Goal: Task Accomplishment & Management: Complete application form

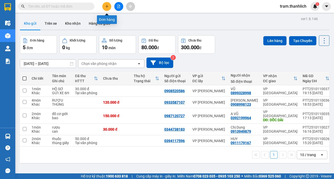
click at [106, 8] on icon "plus" at bounding box center [107, 7] width 4 height 4
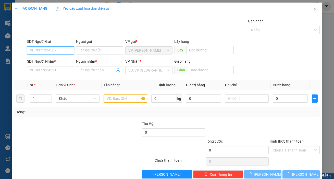
click at [52, 51] on input "SĐT Người Gửi" at bounding box center [50, 50] width 47 height 8
type input "0979812857"
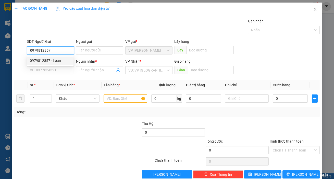
click at [51, 58] on div "0979812857 - Loan" at bounding box center [50, 61] width 41 height 6
type input "Loan"
type input "0913865220"
type input "Chú Đại"
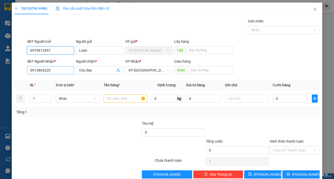
type input "0979812857"
click at [62, 70] on input "0913865220" at bounding box center [50, 70] width 47 height 8
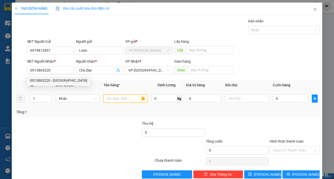
click at [132, 98] on input "text" at bounding box center [125, 99] width 44 height 8
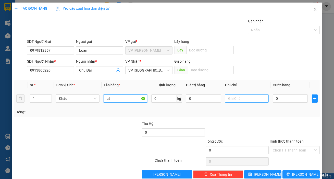
type input "cá"
click at [242, 97] on input "text" at bounding box center [247, 99] width 44 height 8
type input "thùng xốp"
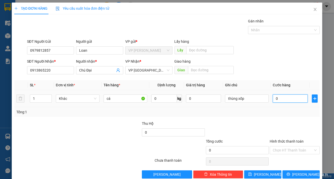
click at [292, 100] on input "0" at bounding box center [289, 99] width 35 height 8
type input "3"
type input "30"
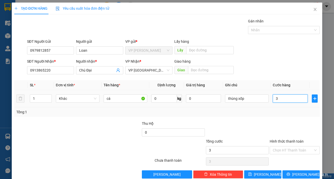
type input "30"
type input "300"
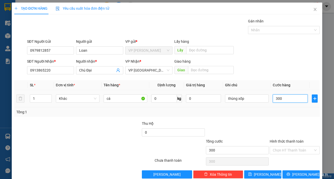
type input "3.000"
type input "30.000"
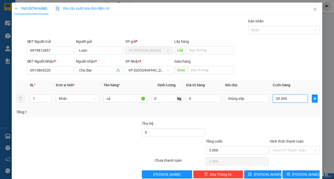
type input "30.000"
click at [290, 152] on input "Hình thức thanh toán" at bounding box center [292, 151] width 40 height 8
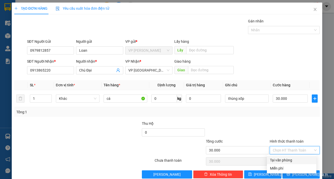
click at [284, 159] on div "Tại văn phòng" at bounding box center [291, 160] width 43 height 6
type input "0"
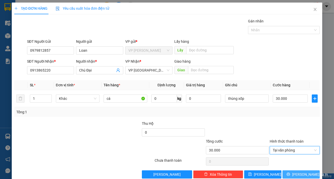
click at [298, 173] on span "[PERSON_NAME] và In" at bounding box center [310, 175] width 36 height 6
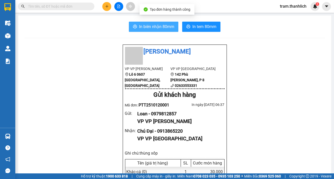
click at [153, 23] on button "In biên nhận 80mm" at bounding box center [153, 27] width 49 height 10
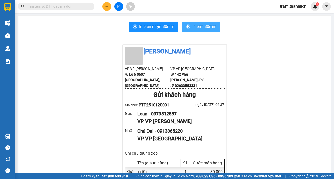
click at [198, 25] on span "In tem 80mm" at bounding box center [204, 26] width 24 height 6
click at [52, 7] on input "text" at bounding box center [58, 7] width 60 height 6
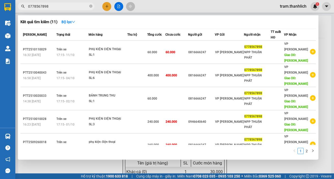
type input "0778567898"
click at [186, 4] on div at bounding box center [167, 89] width 334 height 179
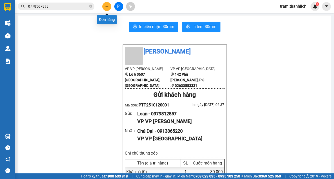
click at [109, 6] on button at bounding box center [106, 6] width 9 height 9
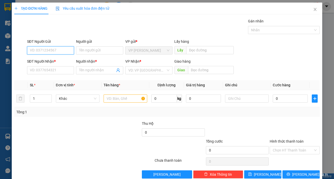
click at [41, 47] on input "SĐT Người Gửi" at bounding box center [50, 50] width 47 height 8
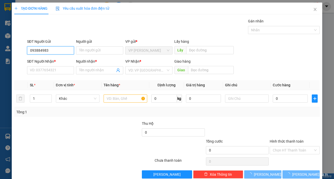
type input "0938849836"
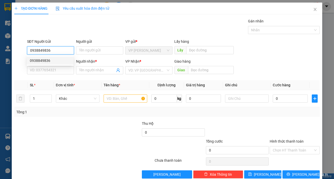
click at [52, 60] on div "0938849836" at bounding box center [50, 61] width 41 height 6
type input "0975145574"
type input "mơ"
type input "[PERSON_NAME]"
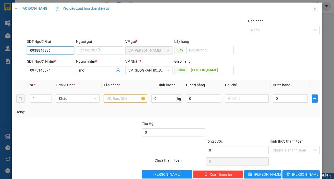
type input "0938849836"
click at [110, 100] on input "text" at bounding box center [125, 99] width 44 height 8
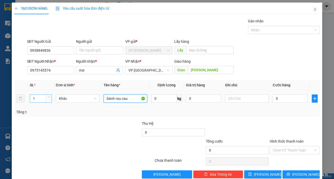
click at [47, 100] on span "down" at bounding box center [48, 100] width 3 height 3
type input "bánh rau cau"
click at [35, 100] on input "1" at bounding box center [40, 99] width 21 height 8
type input "2"
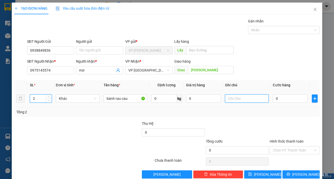
click at [252, 98] on input "text" at bounding box center [247, 99] width 44 height 8
type input "thùng xốp"
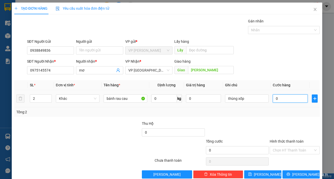
click at [275, 96] on input "0" at bounding box center [289, 99] width 35 height 8
type input "1"
type input "10"
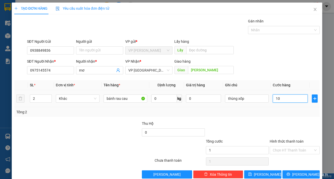
type input "10"
type input "100"
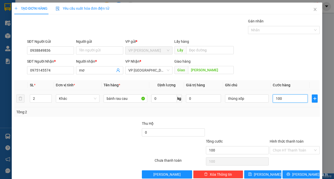
type input "1.000"
type input "10.000"
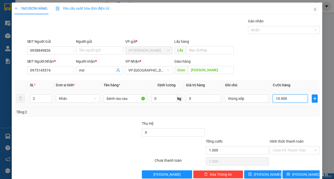
type input "10.000"
type input "100.000"
click at [287, 102] on input "100.000" at bounding box center [289, 99] width 35 height 8
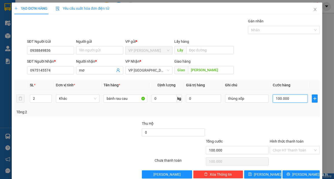
click at [287, 102] on input "100.000" at bounding box center [289, 99] width 35 height 8
type input "10.000"
type input "1.000"
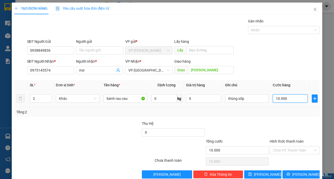
type input "1.000"
type input "100"
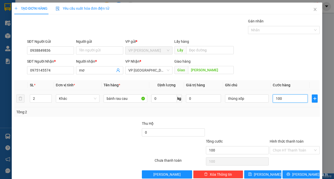
type input "10"
type input "1"
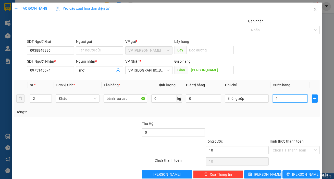
type input "1"
type input "0"
type input "01"
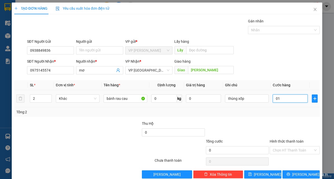
type input "1"
type input "015"
type input "15"
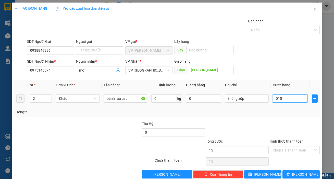
type input "0.150"
type input "150"
type input "01.500"
type input "1.500"
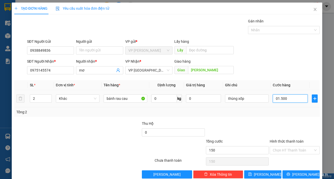
type input "1.500"
type input "015.000"
type input "15.000"
type input "0.150.000"
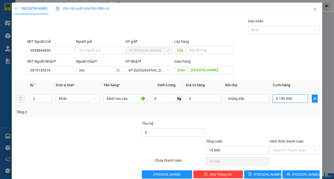
type input "150.000"
click at [295, 150] on input "Hình thức thanh toán" at bounding box center [292, 151] width 40 height 8
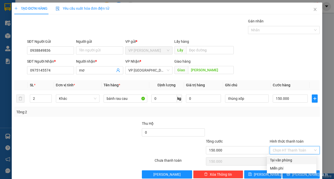
click at [288, 161] on div "Tại văn phòng" at bounding box center [291, 160] width 43 height 6
type input "0"
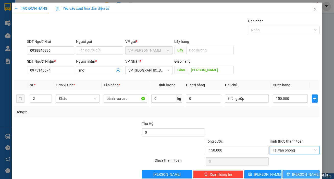
click at [302, 176] on span "[PERSON_NAME] và In" at bounding box center [310, 175] width 36 height 6
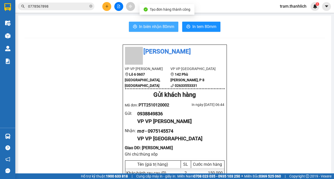
click at [151, 27] on span "In biên nhận 80mm" at bounding box center [156, 26] width 35 height 6
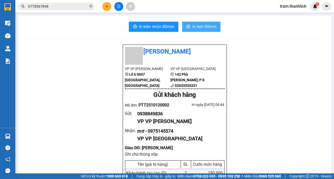
click at [203, 24] on span "In tem 80mm" at bounding box center [204, 26] width 24 height 6
click at [109, 6] on button at bounding box center [106, 6] width 9 height 9
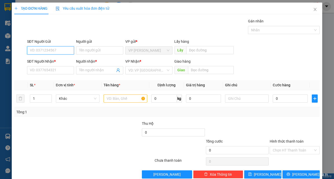
click at [47, 49] on input "SĐT Người Gửi" at bounding box center [50, 50] width 47 height 8
click at [61, 59] on div "0816118184" at bounding box center [50, 61] width 41 height 6
type input "0816118184"
type input "0989523039"
type input "[PERSON_NAME]"
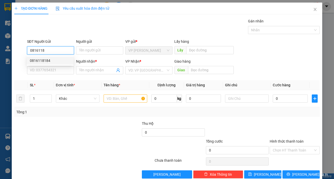
type input "NINH LOAN"
type input "0816118184"
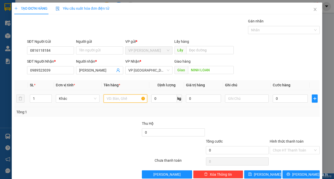
click at [113, 100] on input "text" at bounding box center [125, 99] width 44 height 8
type input "hải sản"
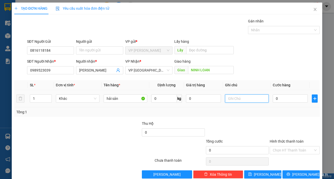
click at [230, 101] on input "text" at bounding box center [247, 99] width 44 height 8
type input "thùng xốp"
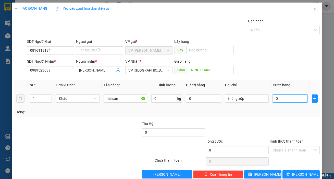
click at [278, 98] on input "0" at bounding box center [289, 99] width 35 height 8
type input "47"
type input "470"
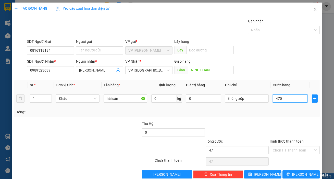
type input "470"
type input "4.700"
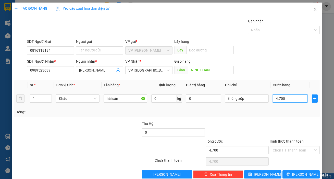
type input "47.000"
type input "4.700"
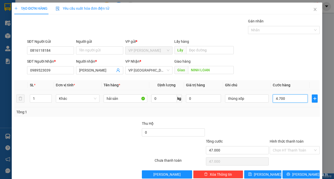
type input "4.700"
type input "470"
type input "47"
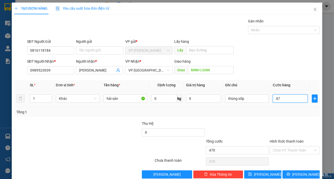
type input "47"
type input "4"
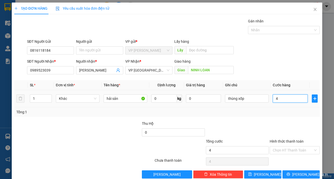
type input "40"
type input "400"
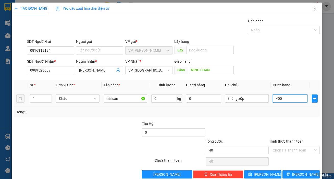
type input "400"
type input "4.000"
type input "40.000"
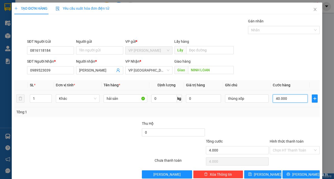
type input "40.000"
click at [280, 152] on input "Hình thức thanh toán" at bounding box center [292, 151] width 40 height 8
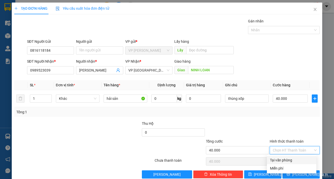
click at [282, 158] on div "Tại văn phòng" at bounding box center [291, 160] width 43 height 6
type input "0"
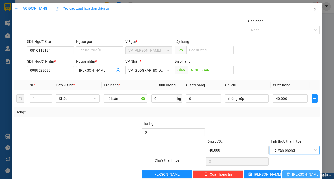
click at [296, 172] on span "[PERSON_NAME] và In" at bounding box center [310, 175] width 36 height 6
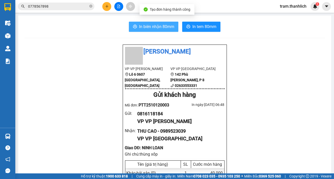
click at [157, 28] on span "In biên nhận 80mm" at bounding box center [156, 26] width 35 height 6
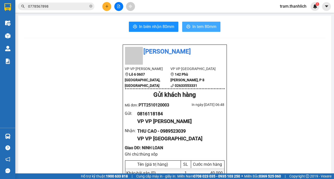
click at [202, 25] on span "In tem 80mm" at bounding box center [204, 26] width 24 height 6
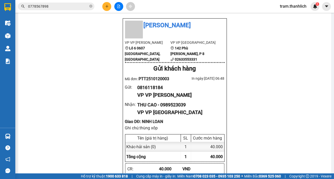
scroll to position [46, 0]
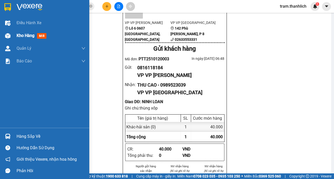
click at [18, 33] on span "Kho hàng" at bounding box center [26, 35] width 18 height 5
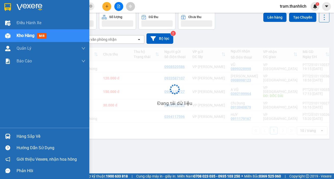
scroll to position [23, 0]
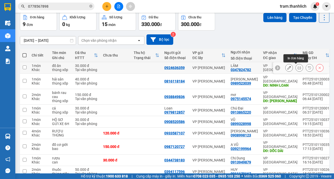
click at [295, 66] on button at bounding box center [298, 67] width 7 height 9
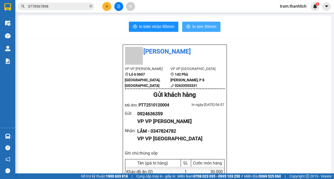
click at [197, 23] on button "In tem 80mm" at bounding box center [201, 27] width 38 height 10
click at [198, 24] on span "In tem 80mm" at bounding box center [204, 26] width 24 height 6
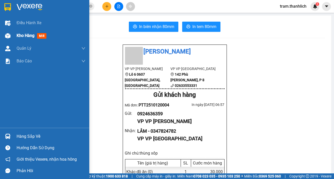
drag, startPoint x: 17, startPoint y: 36, endPoint x: 83, endPoint y: 41, distance: 65.9
click at [17, 36] on span "Kho hàng" at bounding box center [26, 35] width 18 height 5
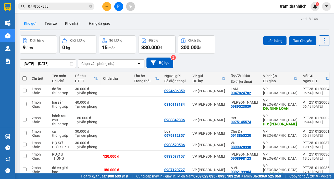
click at [104, 7] on button at bounding box center [106, 6] width 9 height 9
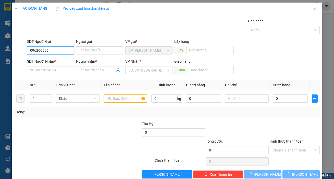
type input "0962005566"
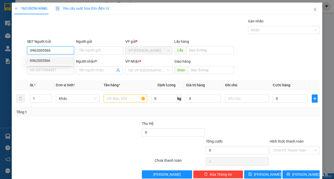
click at [53, 60] on div "0962005566" at bounding box center [50, 61] width 41 height 6
type input "0977703131"
type input "a hải"
type input "n3 PHI NÔM"
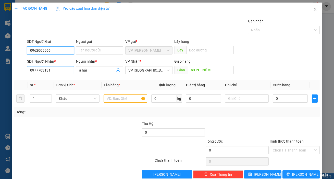
type input "0962005566"
click at [69, 72] on input "0977703131" at bounding box center [50, 70] width 47 height 8
type input "0"
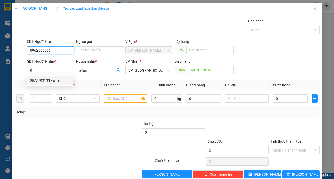
click at [62, 51] on input "0962005566" at bounding box center [50, 50] width 47 height 8
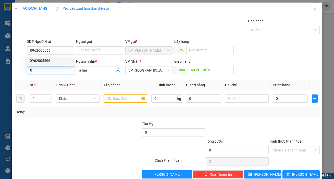
click at [66, 72] on input "0" at bounding box center [50, 70] width 47 height 8
paste input "0962005566"
type input "0962005566"
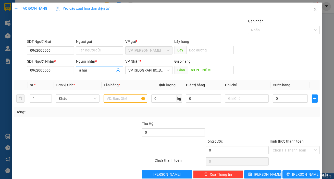
click at [100, 73] on input "a hải" at bounding box center [97, 71] width 36 height 6
click at [101, 73] on input "a hải" at bounding box center [97, 71] width 36 height 6
type input "a"
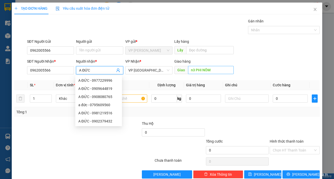
type input "A ĐỨC"
click at [218, 72] on input "n3 PHI NÔM" at bounding box center [211, 70] width 46 height 8
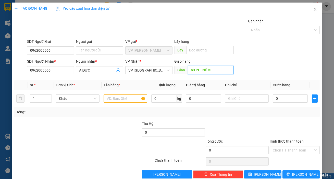
click at [218, 72] on input "n3 PHI NÔM" at bounding box center [211, 70] width 46 height 8
click at [281, 53] on div "SĐT Người Gửi 0962005566 Người gửi Tên người gửi VP gửi * VP [PERSON_NAME] Lấy …" at bounding box center [173, 48] width 294 height 18
click at [135, 97] on input "text" at bounding box center [125, 99] width 44 height 8
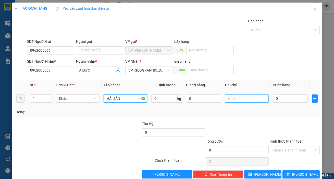
type input "HẢI SẢN"
click at [258, 100] on input "text" at bounding box center [247, 99] width 44 height 8
type input "THÙNG XỐP"
type input "2"
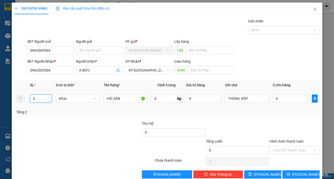
click at [49, 97] on icon "up" at bounding box center [49, 98] width 2 height 2
click at [127, 101] on input "HẢI SẢN" at bounding box center [125, 99] width 44 height 8
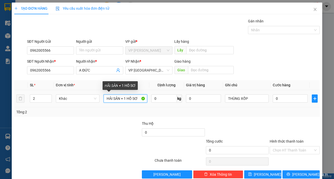
click at [105, 97] on input "HẢI SẢN + 1 HỒ SƠ" at bounding box center [125, 99] width 44 height 8
type input "1T XỐP HẢI SẢN + 1 HỒ SƠ"
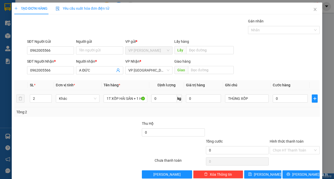
click at [270, 102] on td "0" at bounding box center [289, 98] width 39 height 17
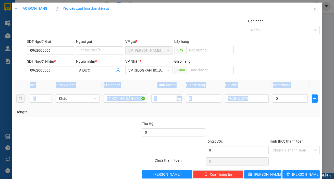
click at [270, 102] on td "0" at bounding box center [289, 98] width 39 height 17
click at [257, 97] on input "THÙNG XỐP" at bounding box center [247, 99] width 44 height 8
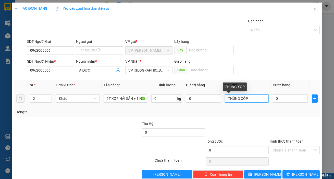
click at [257, 97] on input "THÙNG XỐP" at bounding box center [247, 99] width 44 height 8
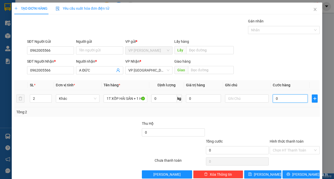
click at [272, 98] on input "0" at bounding box center [289, 99] width 35 height 8
type input "4"
type input "40"
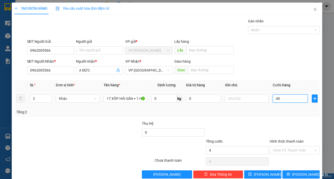
type input "40"
type input "400"
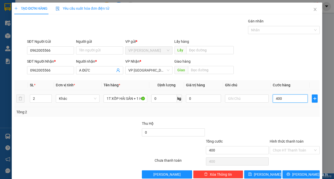
type input "4.000"
type input "40.000"
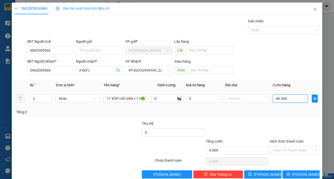
type input "40.000"
click at [296, 148] on input "Hình thức thanh toán" at bounding box center [292, 151] width 40 height 8
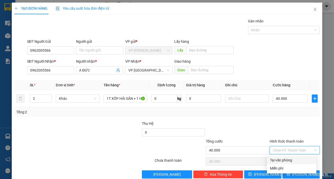
click at [298, 159] on div "Tại văn phòng" at bounding box center [291, 160] width 43 height 6
type input "0"
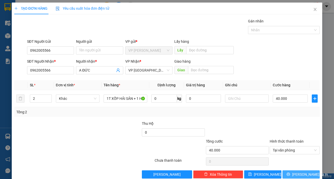
click at [301, 173] on span "[PERSON_NAME] và In" at bounding box center [310, 175] width 36 height 6
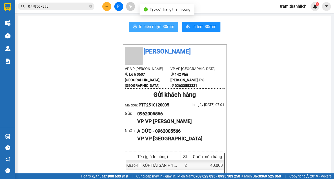
click at [136, 23] on button "In biên nhận 80mm" at bounding box center [153, 27] width 49 height 10
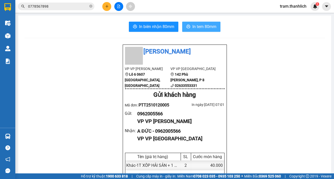
click at [205, 23] on span "In tem 80mm" at bounding box center [204, 26] width 24 height 6
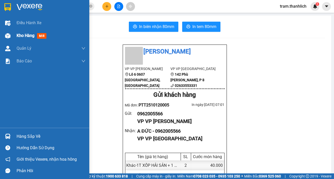
click at [25, 35] on span "Kho hàng" at bounding box center [26, 35] width 18 height 5
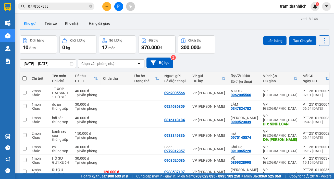
drag, startPoint x: 90, startPoint y: 6, endPoint x: 93, endPoint y: 6, distance: 3.1
click at [90, 6] on icon "close-circle" at bounding box center [90, 6] width 3 height 3
click at [104, 9] on button at bounding box center [106, 6] width 9 height 9
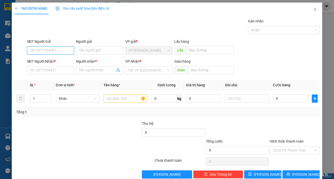
click at [61, 52] on input "SĐT Người Gửi" at bounding box center [50, 50] width 47 height 8
type input "0983755350"
click at [51, 61] on div "0983755350" at bounding box center [50, 61] width 41 height 6
type input "0866884270"
type input "Kiệt"
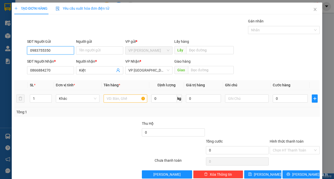
type input "0983755350"
click at [112, 99] on input "text" at bounding box center [125, 99] width 44 height 8
type input "D"
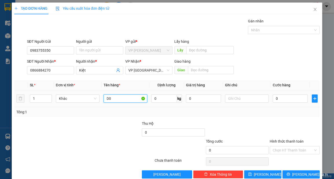
type input "D"
type input "ĐỒ ĂN"
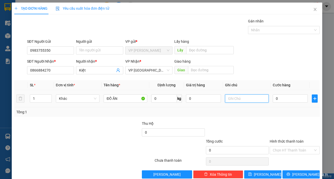
click at [247, 97] on input "text" at bounding box center [247, 99] width 44 height 8
type input "THÙNG GIẤY CÓ BỌC DÁN TRÊN"
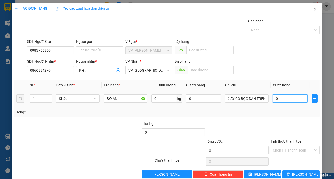
click at [294, 100] on input "0" at bounding box center [289, 99] width 35 height 8
type input "3"
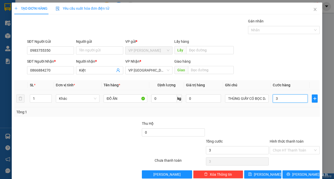
type input "30"
type input "300"
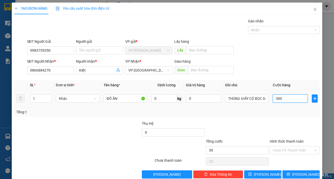
type input "300"
type input "3.000"
type input "30.000"
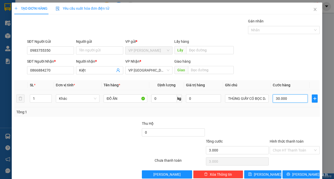
type input "30.000"
click at [276, 148] on input "Hình thức thanh toán" at bounding box center [292, 151] width 40 height 8
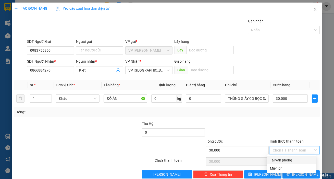
click at [283, 161] on div "Tại văn phòng" at bounding box center [291, 160] width 43 height 6
type input "0"
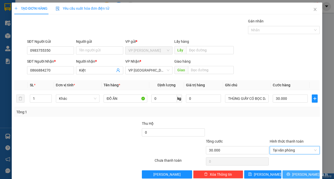
click at [288, 174] on icon "printer" at bounding box center [288, 174] width 4 height 4
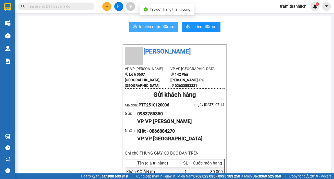
click at [149, 30] on span "In biên nhận 80mm" at bounding box center [156, 26] width 35 height 6
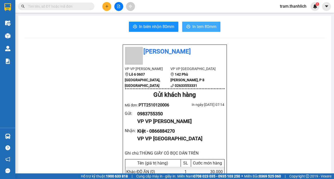
click at [206, 23] on button "In tem 80mm" at bounding box center [201, 27] width 38 height 10
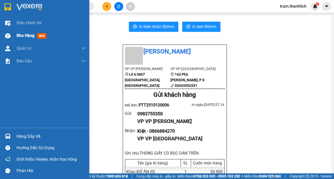
click at [21, 34] on span "Kho hàng" at bounding box center [26, 35] width 18 height 5
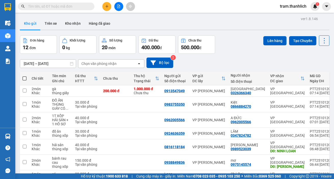
click at [105, 5] on icon "plus" at bounding box center [107, 7] width 4 height 4
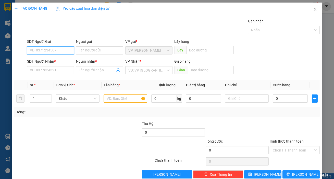
click at [44, 48] on input "SĐT Người Gửi" at bounding box center [50, 50] width 47 height 8
click at [49, 63] on div "0979456457 - LY SƯƠNG" at bounding box center [50, 61] width 47 height 8
type input "0979456457"
type input "LY SƯƠNG"
type input "0948037707"
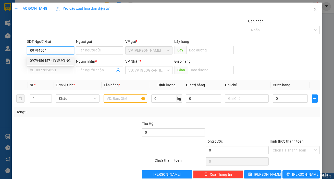
type input "ĐỨC TRỌNG"
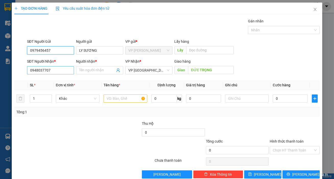
type input "0979456457"
click at [59, 71] on input "0948037707" at bounding box center [50, 70] width 47 height 8
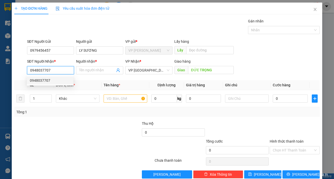
click at [59, 71] on input "0948037707" at bounding box center [50, 70] width 47 height 8
click at [62, 56] on form "SĐT Người Gửi 0979456457 Người gửi LY SƯƠNG VP gửi * VP [PERSON_NAME] Lấy hàng …" at bounding box center [166, 58] width 305 height 38
click at [62, 51] on input "0979456457" at bounding box center [50, 50] width 47 height 8
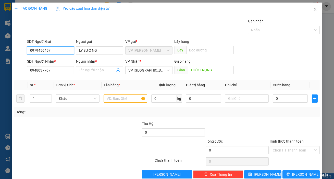
click at [62, 51] on input "0979456457" at bounding box center [50, 50] width 47 height 8
paste input "0948037707"
type input "0948037707"
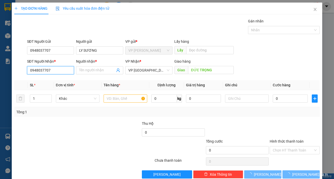
click at [58, 66] on input "0948037707" at bounding box center [50, 70] width 47 height 8
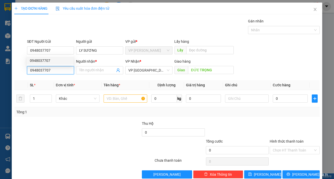
click at [58, 67] on input "0948037707" at bounding box center [50, 70] width 47 height 8
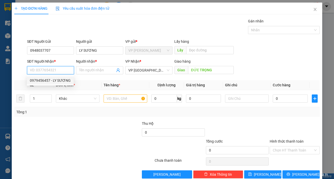
drag, startPoint x: 57, startPoint y: 80, endPoint x: 64, endPoint y: 77, distance: 7.2
click at [57, 80] on div "0979456457 - LY SƯƠNG" at bounding box center [50, 81] width 41 height 6
type input "0979456457"
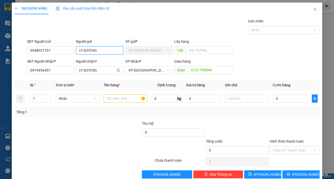
click at [96, 52] on input "LY SƯƠNG" at bounding box center [99, 50] width 47 height 8
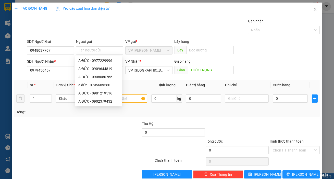
drag, startPoint x: 276, startPoint y: 46, endPoint x: 228, endPoint y: 91, distance: 66.3
click at [277, 46] on div "SĐT Người Gửi 0948037707 Người gửi Tên người gửi VP gửi * VP [PERSON_NAME] Lấy …" at bounding box center [173, 48] width 294 height 18
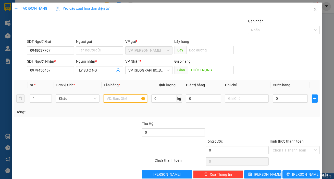
click at [123, 98] on input "text" at bounding box center [125, 99] width 44 height 8
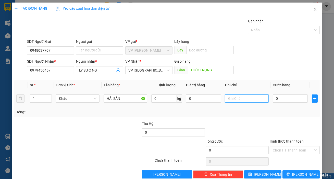
click at [243, 101] on input "text" at bounding box center [247, 99] width 44 height 8
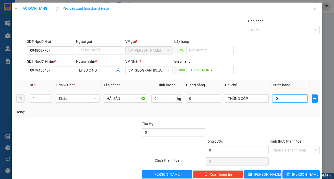
click at [274, 98] on input "0" at bounding box center [289, 99] width 35 height 8
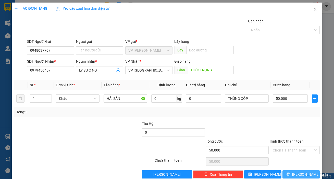
click at [298, 173] on span "[PERSON_NAME] và In" at bounding box center [310, 175] width 36 height 6
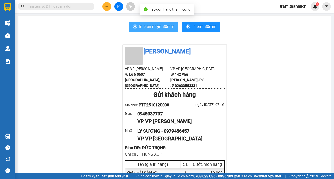
click at [152, 24] on span "In biên nhận 80mm" at bounding box center [156, 26] width 35 height 6
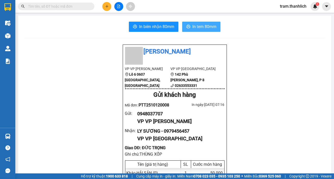
click at [207, 24] on span "In tem 80mm" at bounding box center [204, 26] width 24 height 6
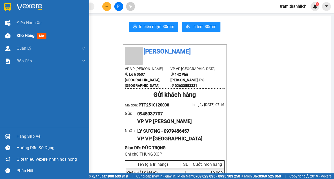
click at [20, 35] on span "Kho hàng" at bounding box center [26, 35] width 18 height 5
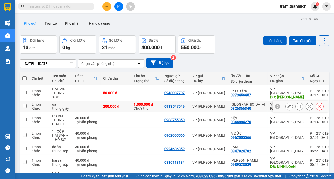
click at [295, 107] on button at bounding box center [298, 106] width 7 height 9
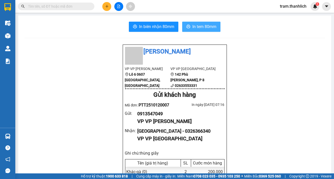
click at [196, 28] on span "In tem 80mm" at bounding box center [204, 26] width 24 height 6
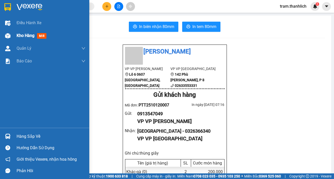
click at [2, 33] on div "Kho hàng mới" at bounding box center [44, 35] width 89 height 13
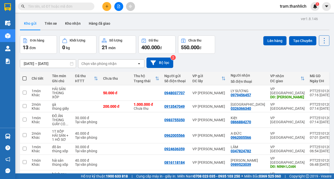
click at [103, 4] on button at bounding box center [106, 6] width 9 height 9
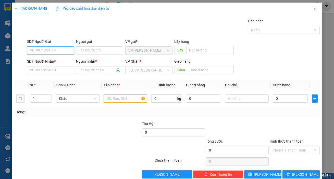
click at [45, 48] on input "SĐT Người Gửi" at bounding box center [50, 50] width 47 height 8
click at [46, 60] on div "0932753577" at bounding box center [50, 61] width 41 height 6
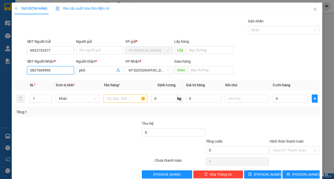
click at [63, 68] on input "0837669990" at bounding box center [50, 70] width 47 height 8
click at [95, 73] on span "phố" at bounding box center [99, 70] width 47 height 8
click at [93, 72] on input "phố" at bounding box center [97, 71] width 36 height 6
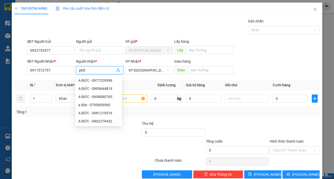
click at [93, 72] on input "phố" at bounding box center [97, 71] width 36 height 6
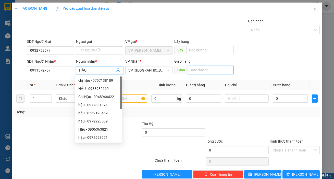
click at [201, 70] on input "text" at bounding box center [211, 70] width 46 height 8
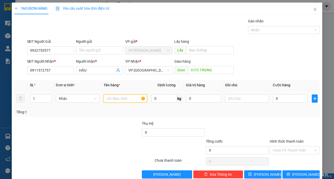
click at [115, 102] on input "text" at bounding box center [125, 99] width 44 height 8
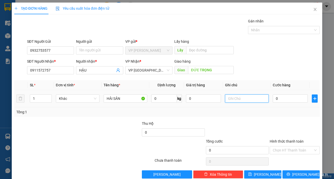
click at [251, 98] on input "text" at bounding box center [247, 99] width 44 height 8
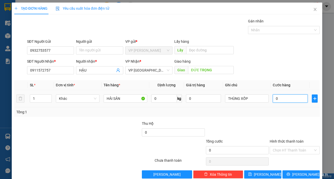
click at [281, 95] on input "0" at bounding box center [289, 99] width 35 height 8
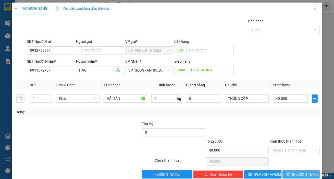
click at [301, 172] on span "[PERSON_NAME] và In" at bounding box center [310, 175] width 36 height 6
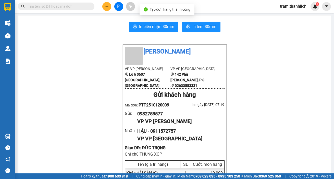
click at [155, 29] on span "In biên nhận 80mm" at bounding box center [156, 26] width 35 height 6
click at [192, 29] on span "In tem 80mm" at bounding box center [204, 26] width 24 height 6
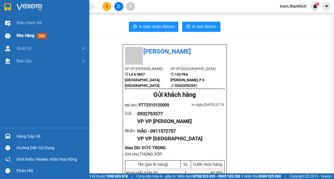
click at [15, 33] on div "Kho hàng mới" at bounding box center [44, 35] width 89 height 13
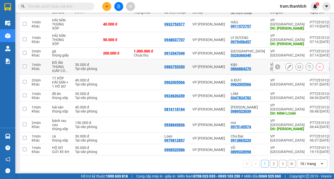
scroll to position [69, 0]
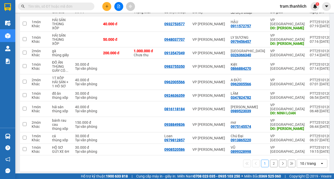
click at [310, 163] on div "10 / trang" at bounding box center [308, 163] width 23 height 8
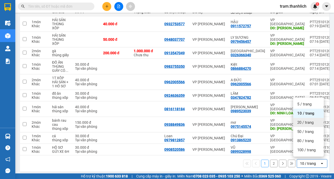
click at [307, 126] on div "20 / trang" at bounding box center [308, 122] width 31 height 9
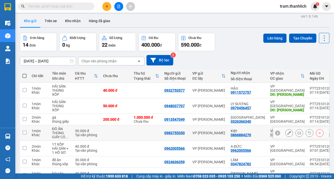
scroll to position [0, 0]
